Goal: Information Seeking & Learning: Understand process/instructions

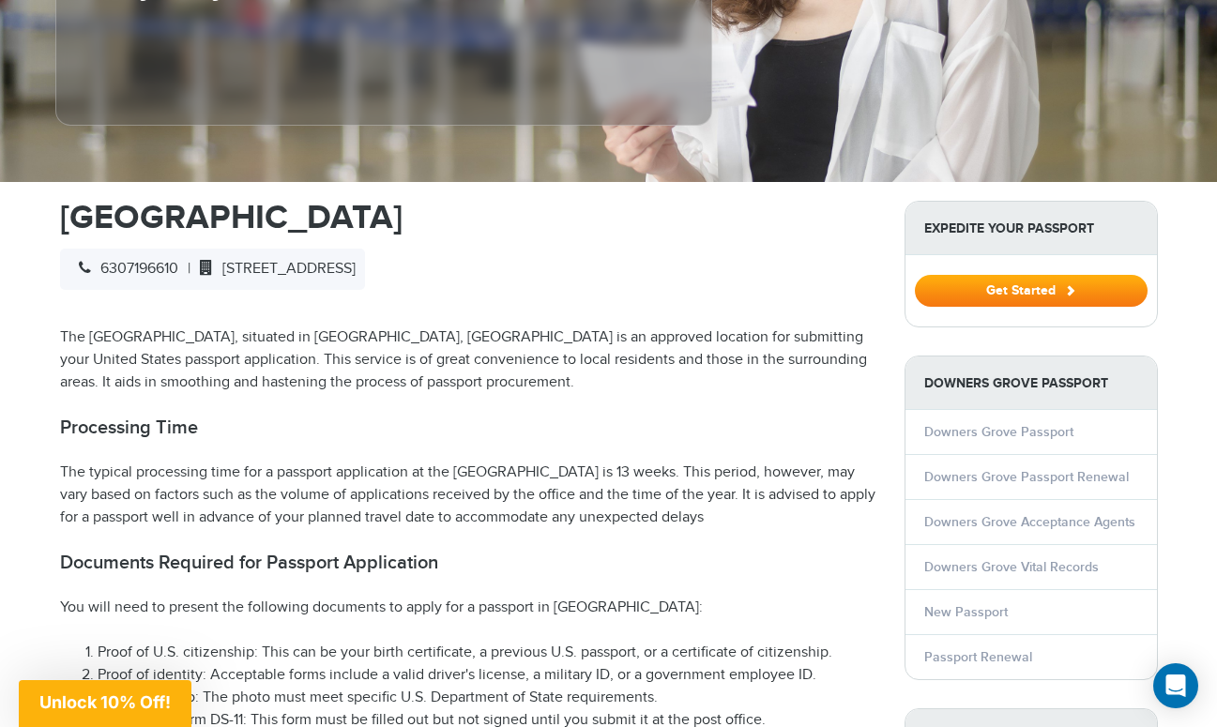
scroll to position [472, 0]
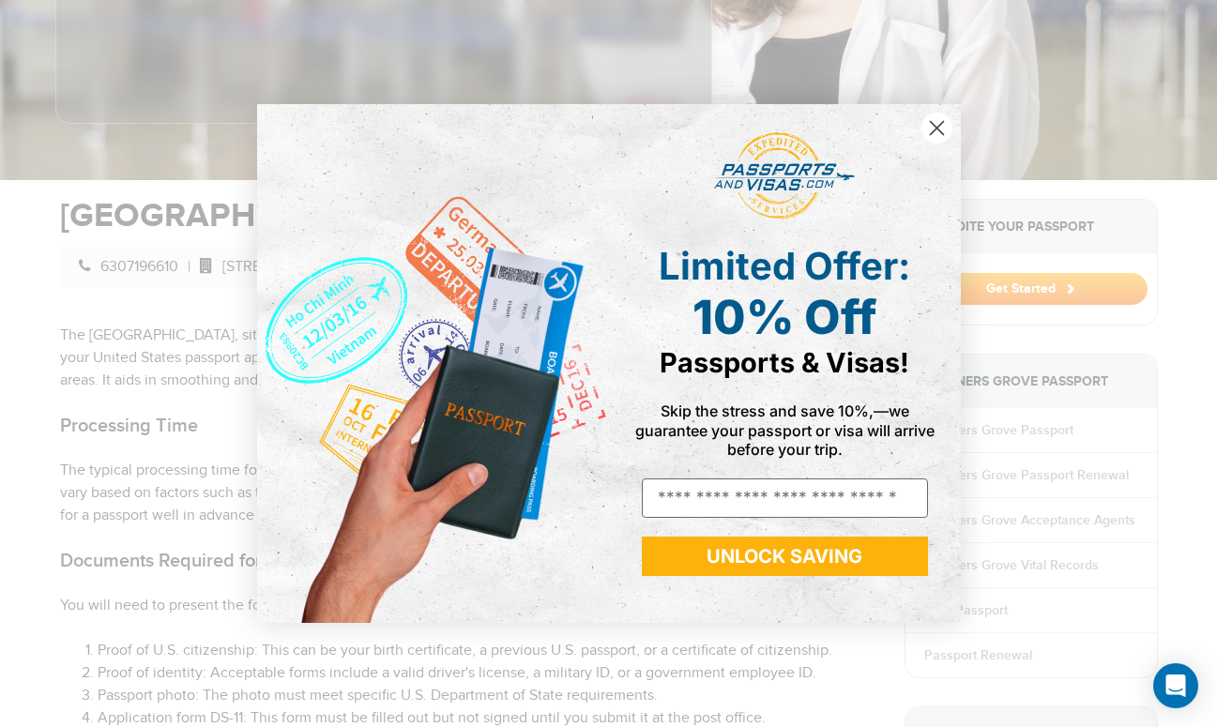
click at [927, 133] on circle "Close dialog" at bounding box center [935, 128] width 31 height 31
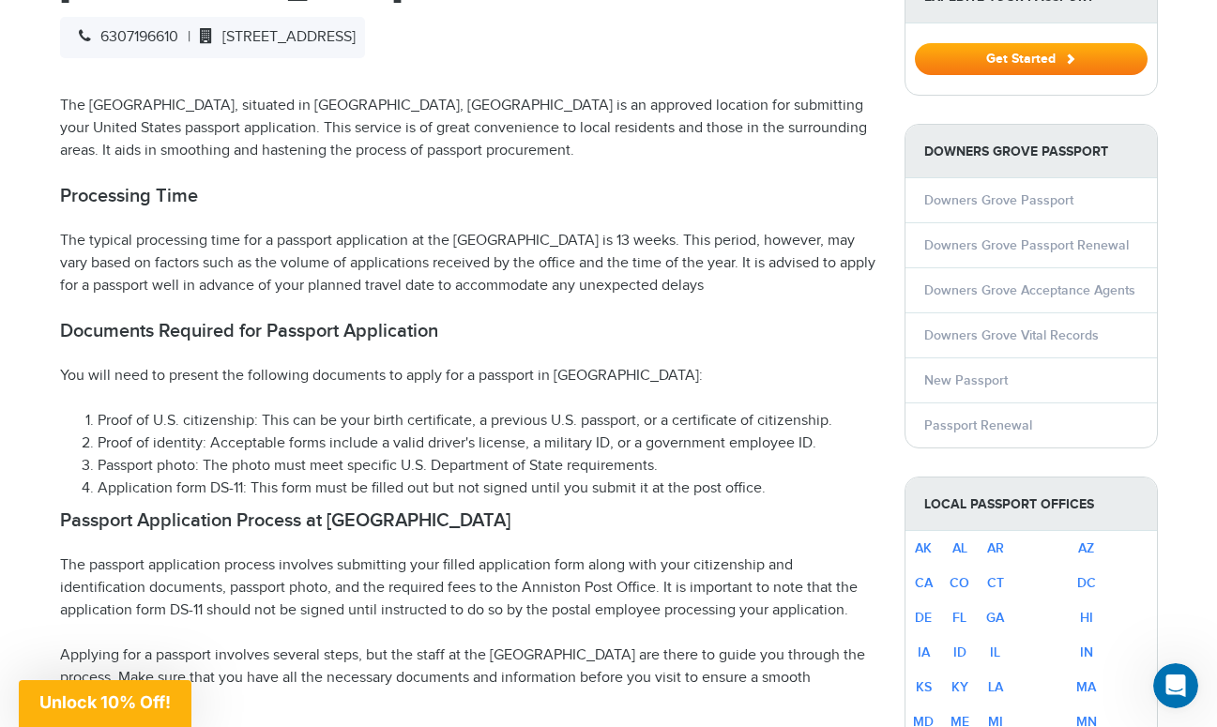
scroll to position [706, 0]
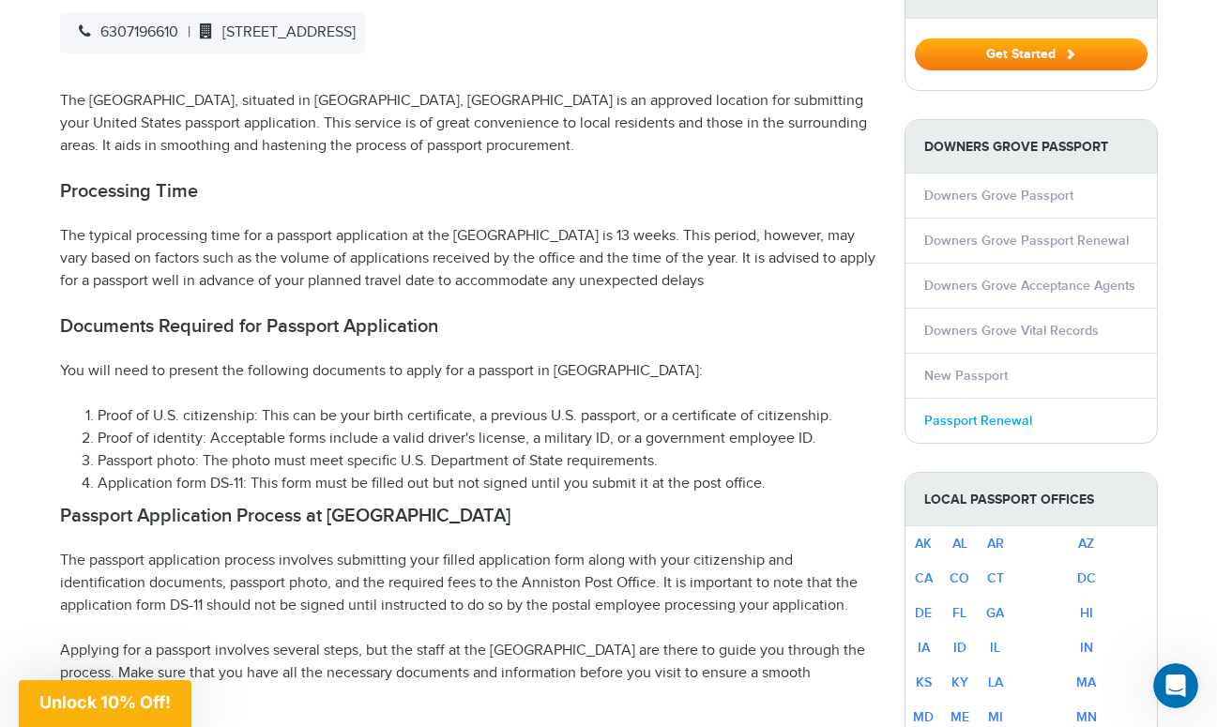
click at [977, 423] on link "Passport Renewal" at bounding box center [978, 421] width 108 height 16
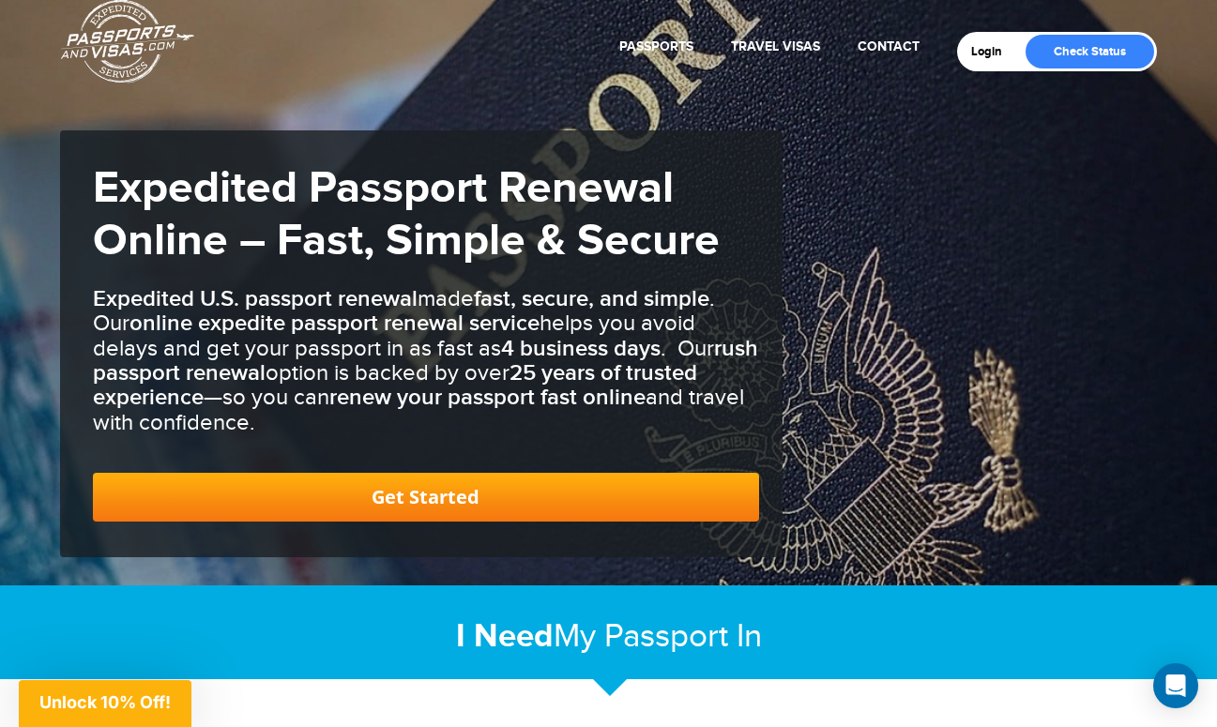
scroll to position [68, 0]
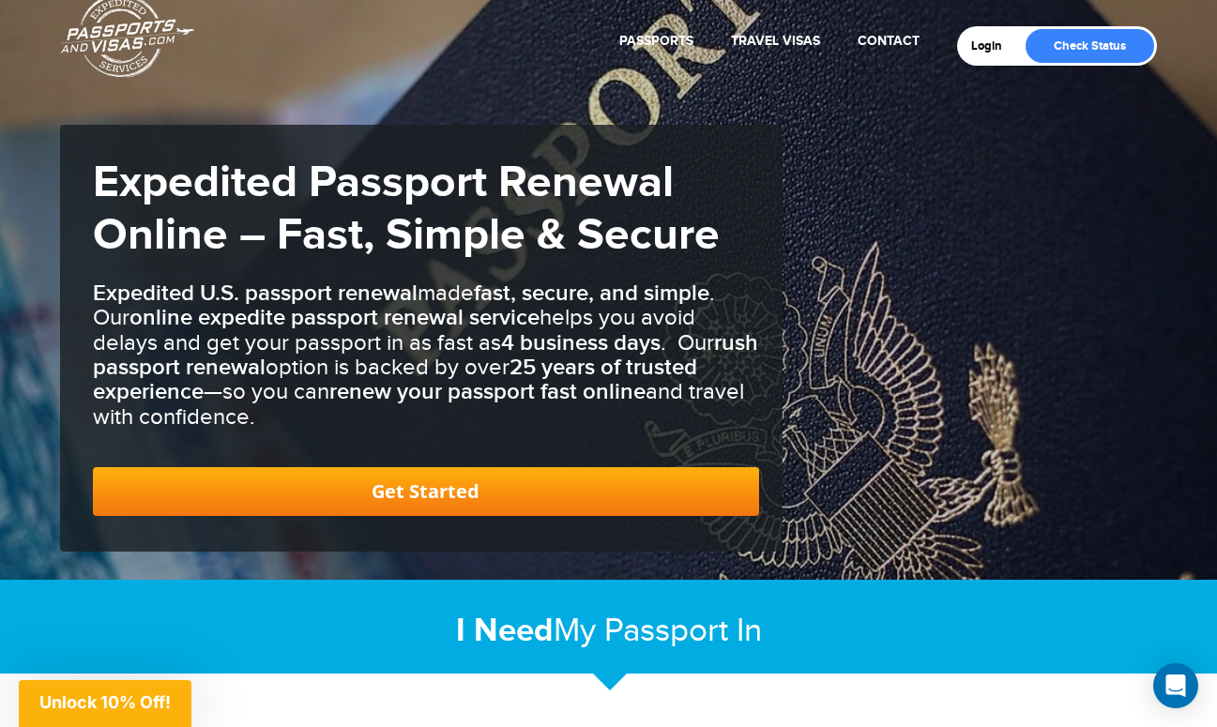
click at [361, 492] on link "Get Started" at bounding box center [426, 491] width 666 height 49
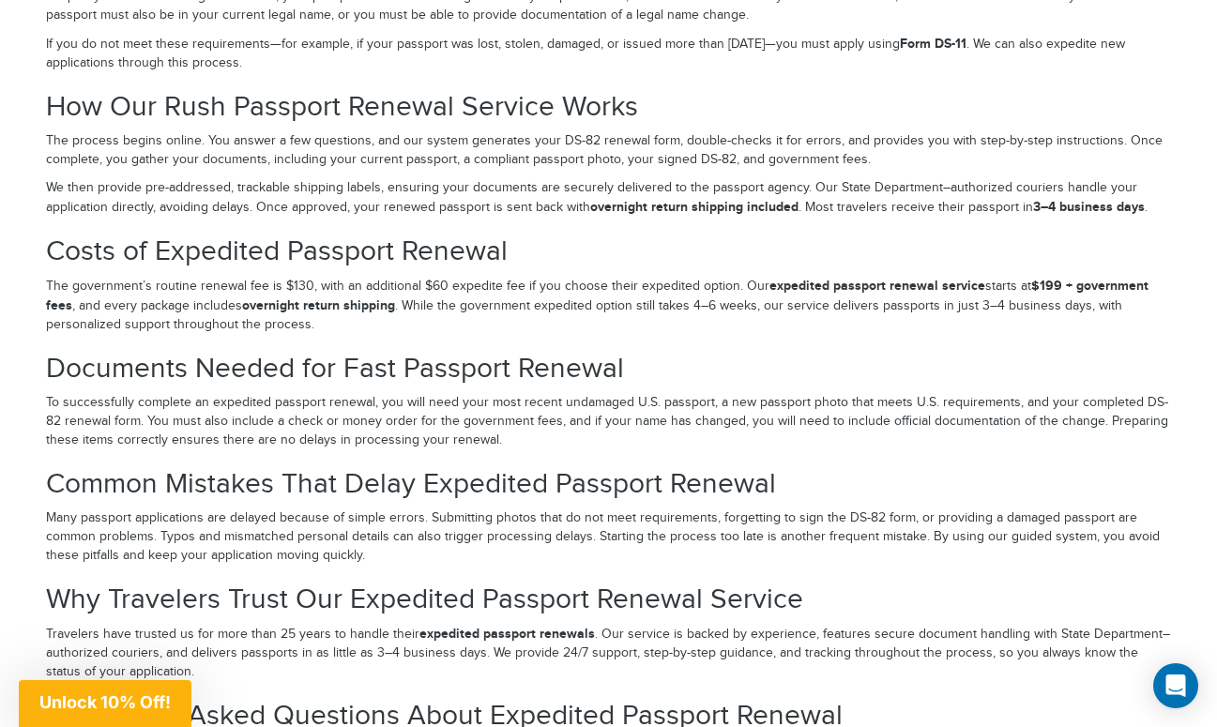
scroll to position [3395, 0]
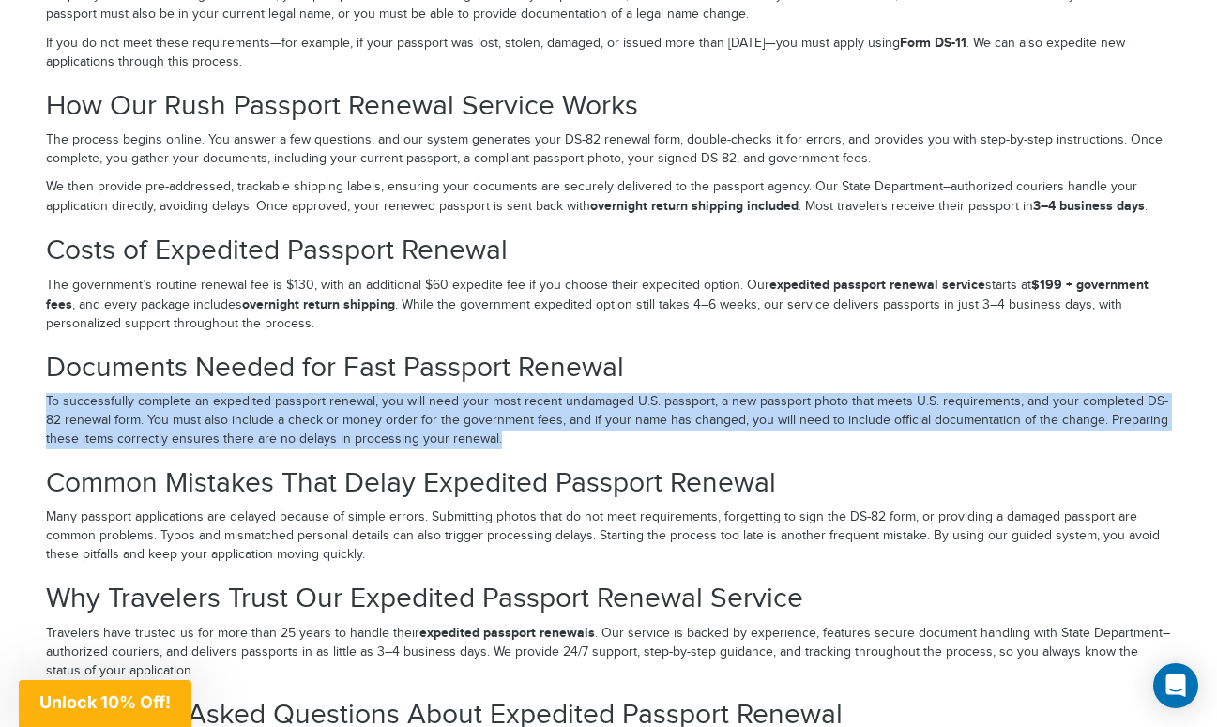
drag, startPoint x: 463, startPoint y: 436, endPoint x: 35, endPoint y: 397, distance: 430.6
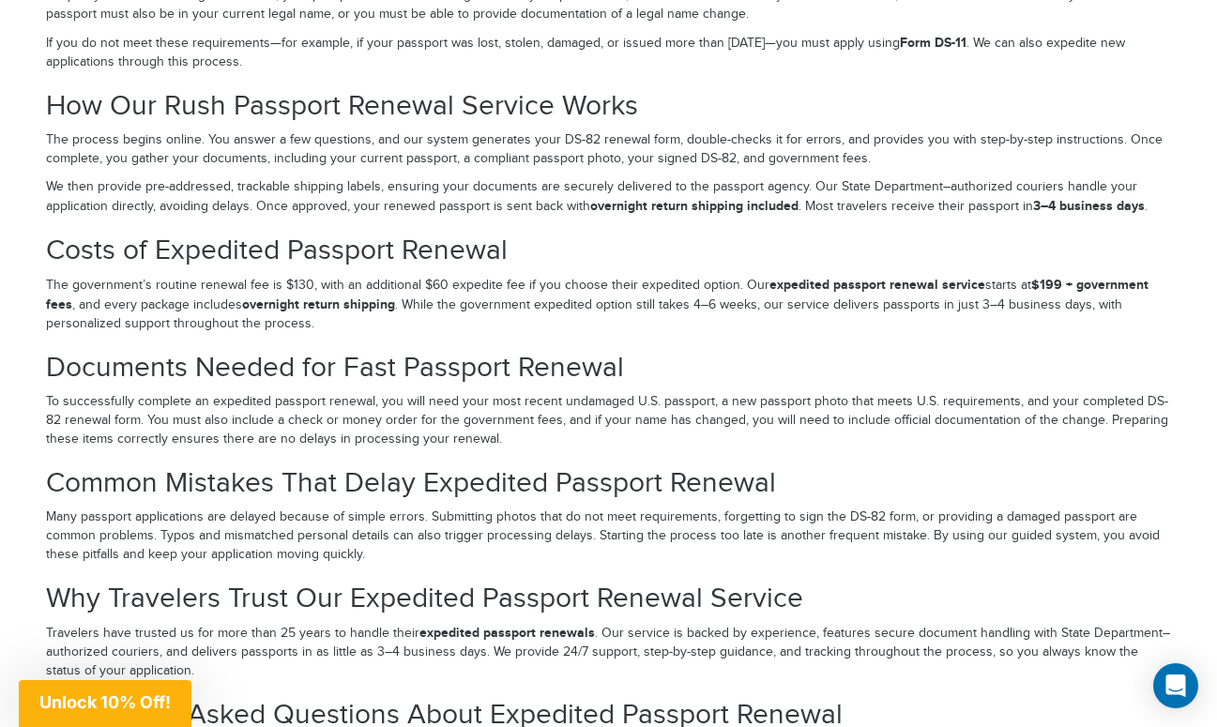
click at [768, 468] on h2 "Common Mistakes That Delay Expedited Passport Renewal" at bounding box center [609, 483] width 1126 height 31
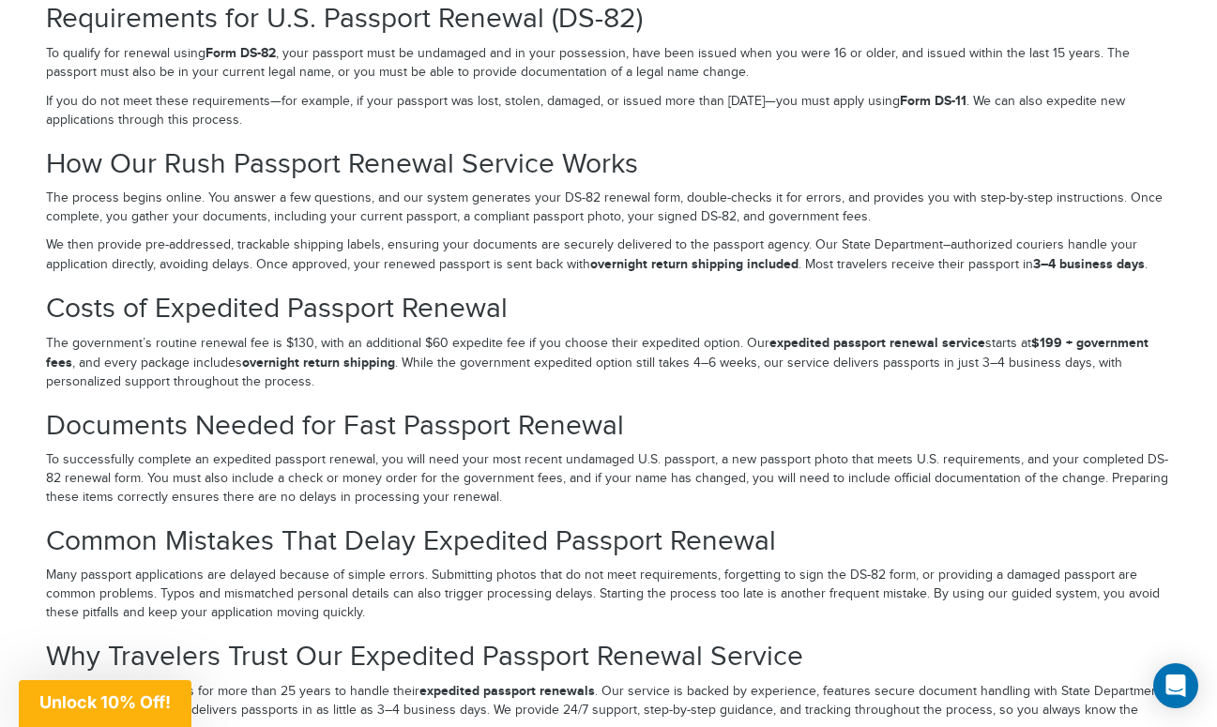
scroll to position [3334, 0]
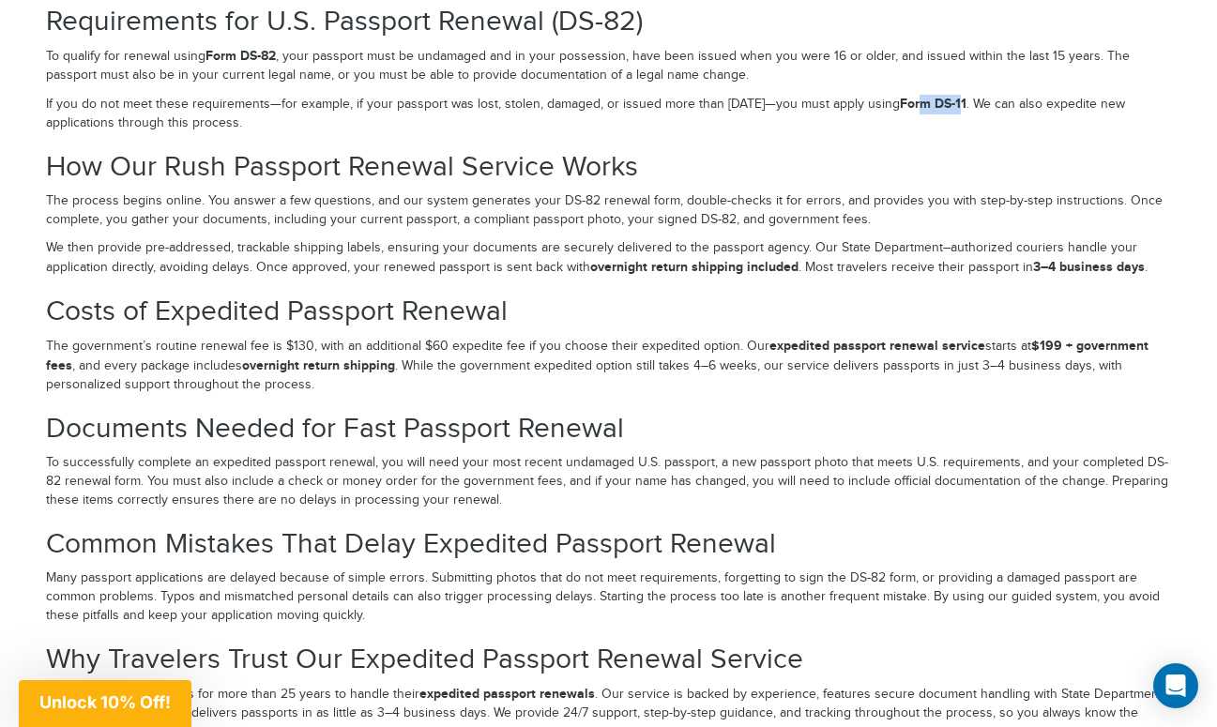
drag, startPoint x: 987, startPoint y: 102, endPoint x: 944, endPoint y: 103, distance: 43.2
click at [944, 103] on strong "Form DS-11" at bounding box center [933, 104] width 67 height 16
click at [917, 123] on p "If you do not meet these requirements—for example, if your passport was lost, s…" at bounding box center [609, 114] width 1126 height 38
